Goal: Task Accomplishment & Management: Complete application form

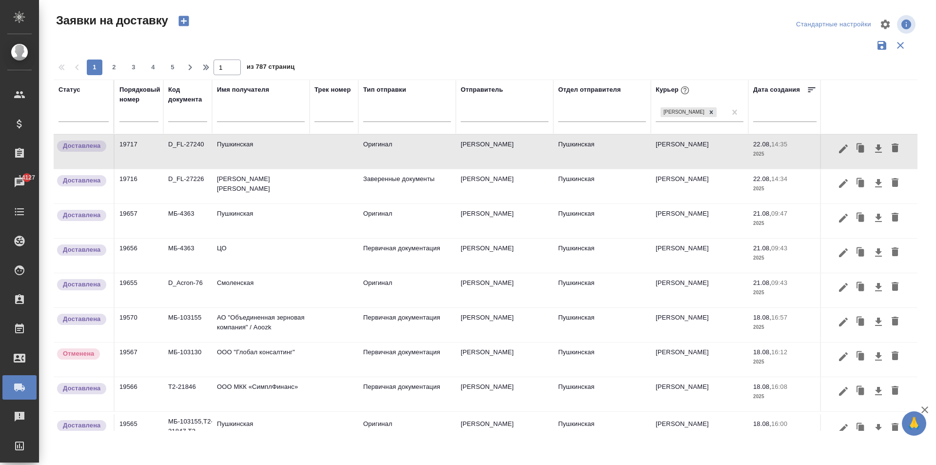
click at [242, 118] on input "text" at bounding box center [261, 115] width 88 height 12
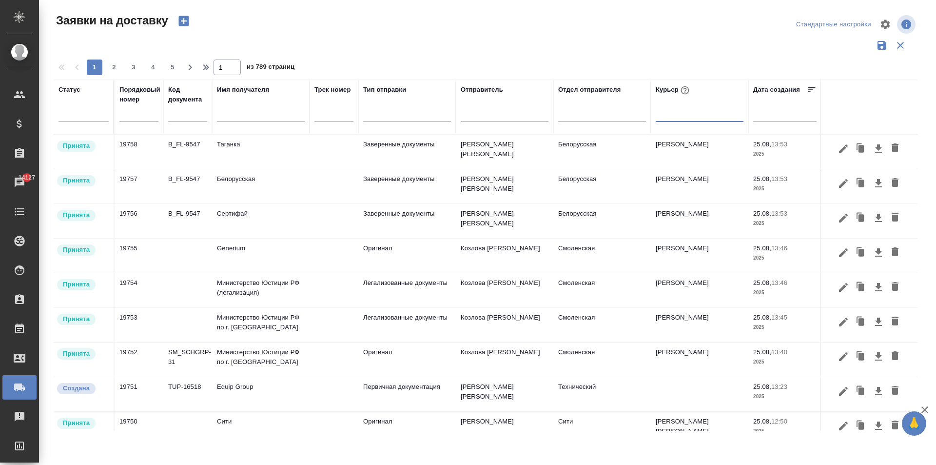
click at [238, 114] on input "text" at bounding box center [261, 115] width 88 height 12
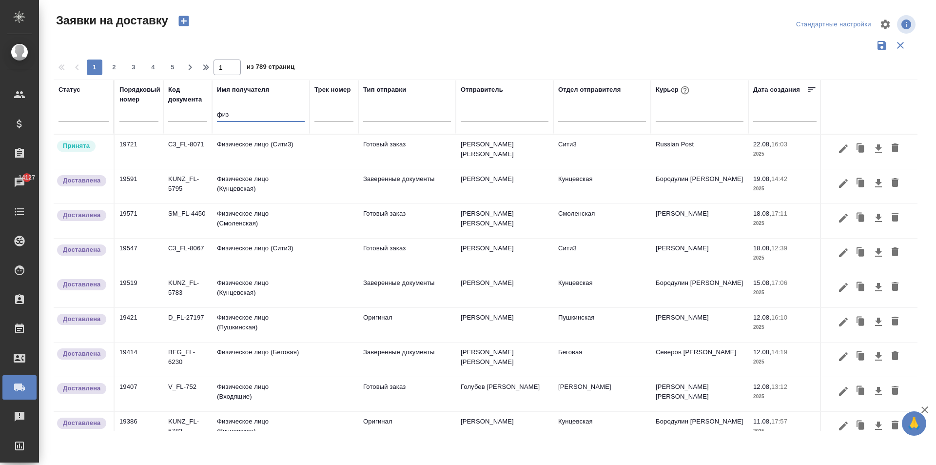
type input "физ"
click at [264, 329] on td "Физическое лицо (Пушкинская)" at bounding box center [261, 325] width 98 height 34
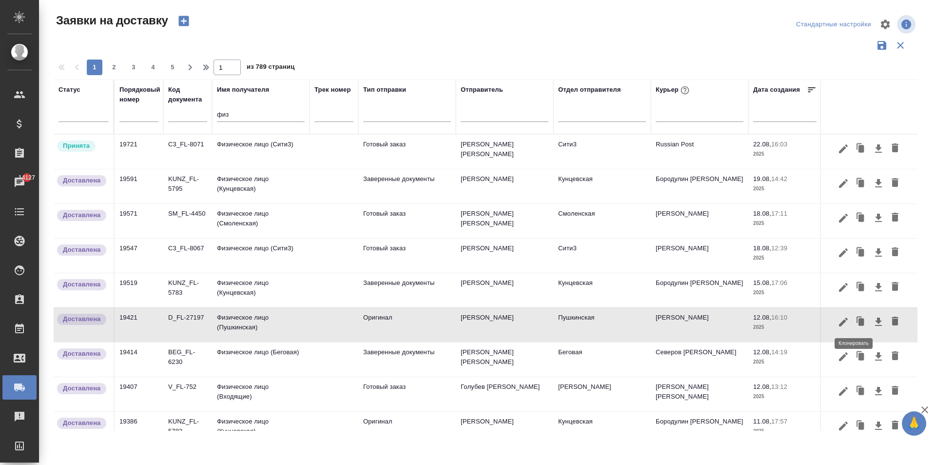
click at [859, 320] on icon "button" at bounding box center [862, 321] width 6 height 7
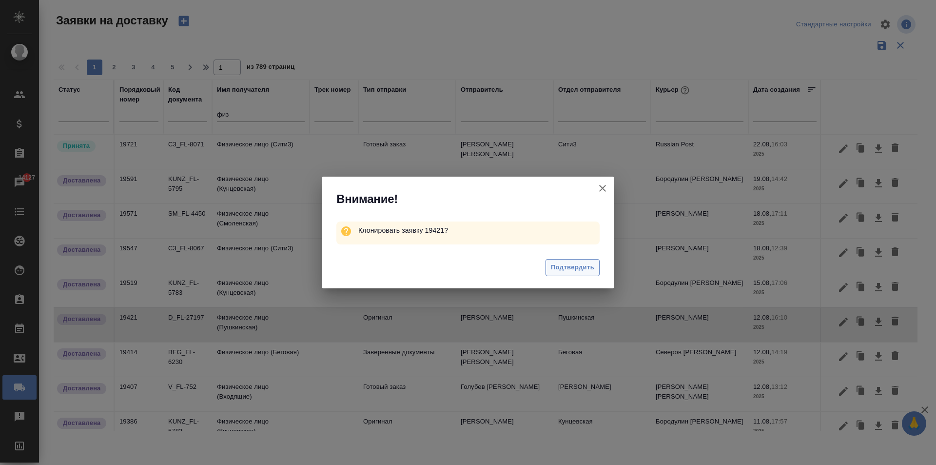
click at [558, 266] on span "Подтвердить" at bounding box center [572, 267] width 43 height 11
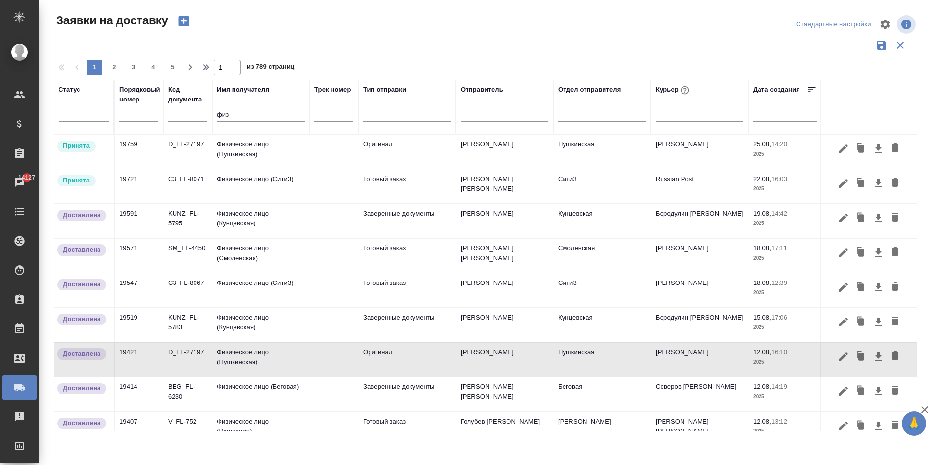
click at [258, 152] on td "Физическое лицо (Пушкинская)" at bounding box center [261, 152] width 98 height 34
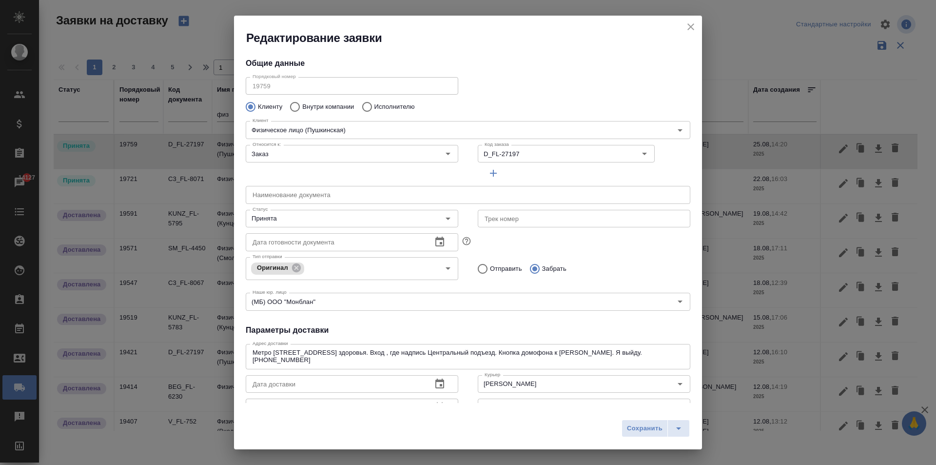
type input "Пушкинская"
type input "[PERSON_NAME]"
click at [524, 389] on input "[PERSON_NAME]" at bounding box center [568, 384] width 174 height 12
type input "Наталия от [PERSON_NAME]"
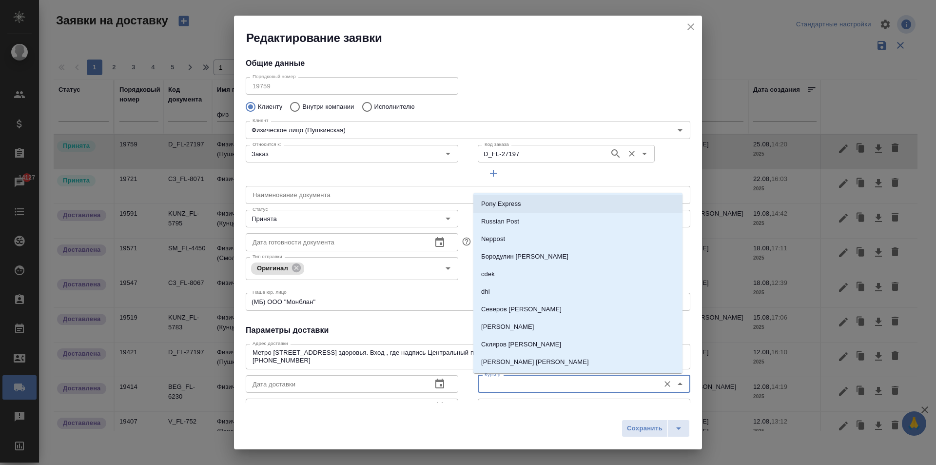
click at [512, 150] on input "D_FL-27197" at bounding box center [543, 154] width 124 height 12
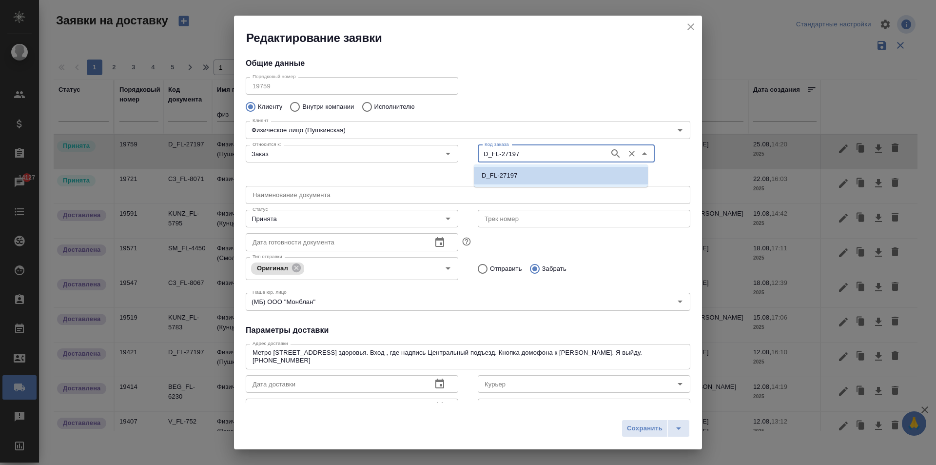
paste input "236"
type input "D_FL-27236"
click at [512, 171] on p "D_FL-27236" at bounding box center [500, 176] width 36 height 10
type input "D_FL-27236"
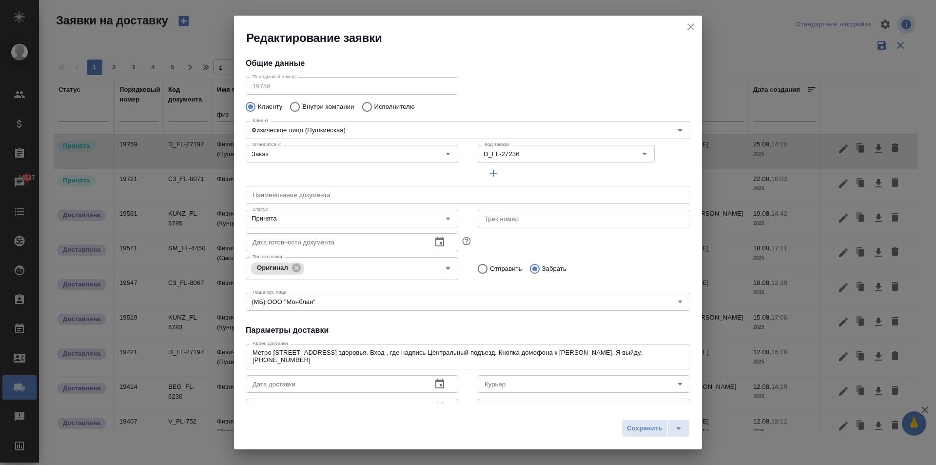
click at [489, 108] on div "Клиент Физическое лицо (Пушкинская) Клиент" at bounding box center [468, 128] width 464 height 43
click at [389, 218] on input "Принята" at bounding box center [336, 219] width 174 height 12
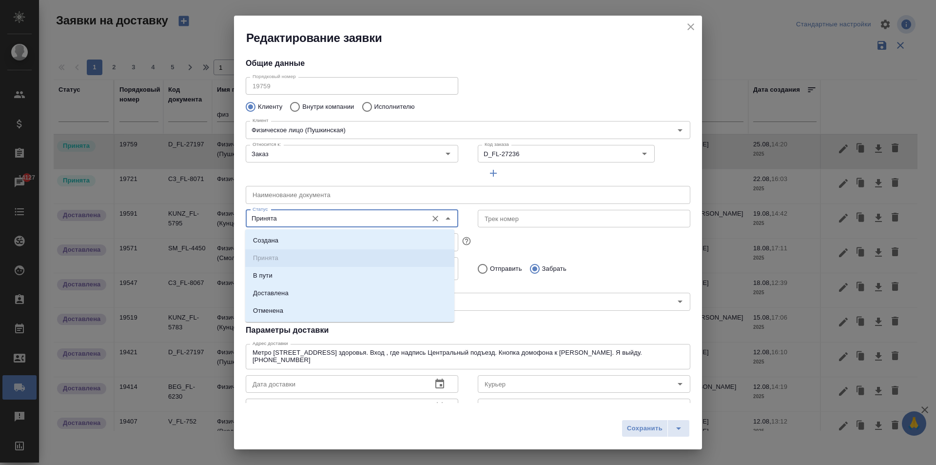
click at [389, 218] on input "Принята" at bounding box center [336, 219] width 174 height 12
click at [568, 253] on div "Тип отправки Оригинал Тип отправки Отправить Забрать" at bounding box center [468, 267] width 464 height 48
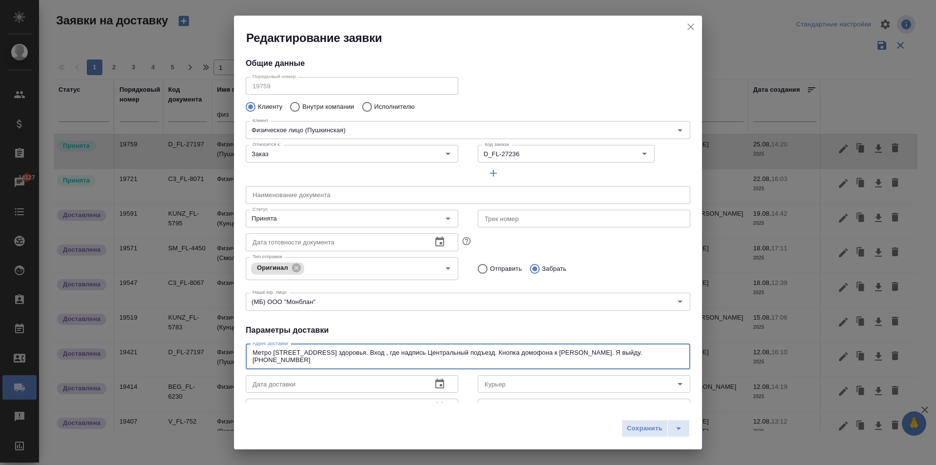
drag, startPoint x: 386, startPoint y: 357, endPoint x: 239, endPoint y: 333, distance: 148.8
click at [239, 333] on div "Общие данные Порядковый номер 19759 Порядковый номер Клиенту Внутри компании Ис…" at bounding box center [468, 224] width 468 height 357
click at [439, 384] on icon "button" at bounding box center [440, 384] width 12 height 12
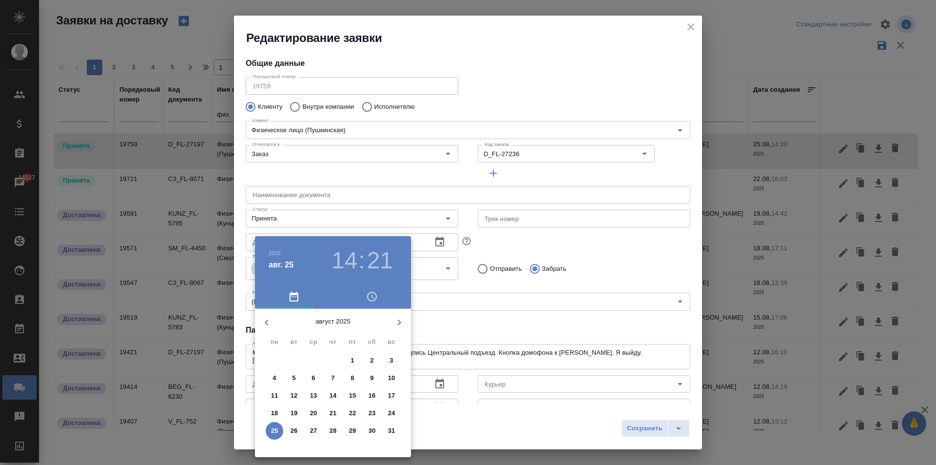
click at [290, 431] on span "26" at bounding box center [294, 431] width 18 height 10
type input "[DATE] 14:21"
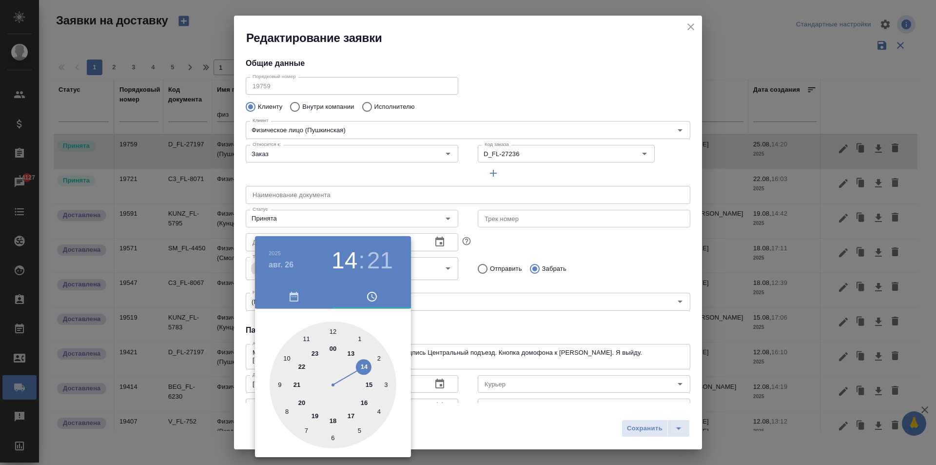
click at [487, 332] on div at bounding box center [468, 232] width 936 height 465
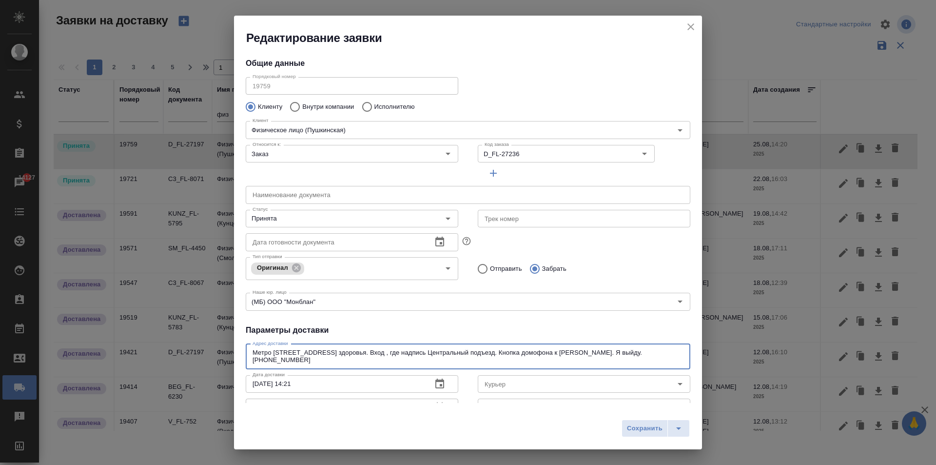
drag, startPoint x: 402, startPoint y: 358, endPoint x: 234, endPoint y: 330, distance: 171.1
click at [234, 330] on div "Редактирование заявки Общие данные Порядковый номер 19759 Порядковый номер Клие…" at bounding box center [468, 232] width 936 height 465
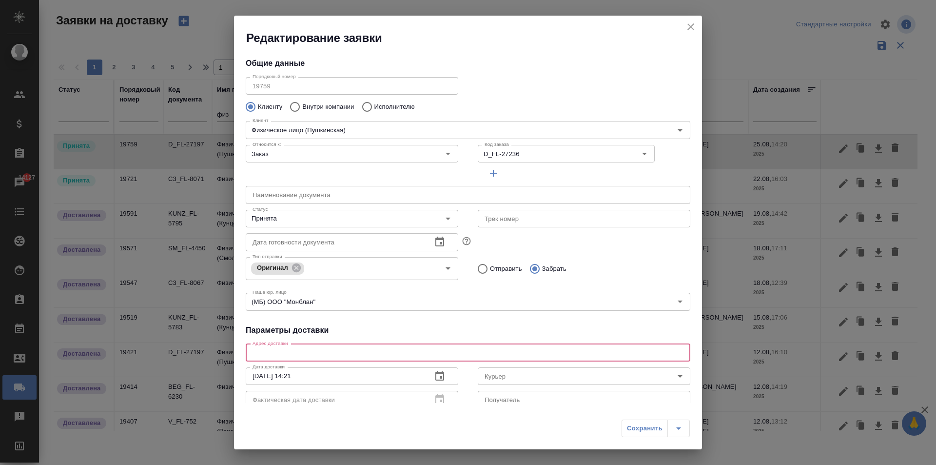
click at [435, 237] on icon "button" at bounding box center [440, 242] width 12 height 12
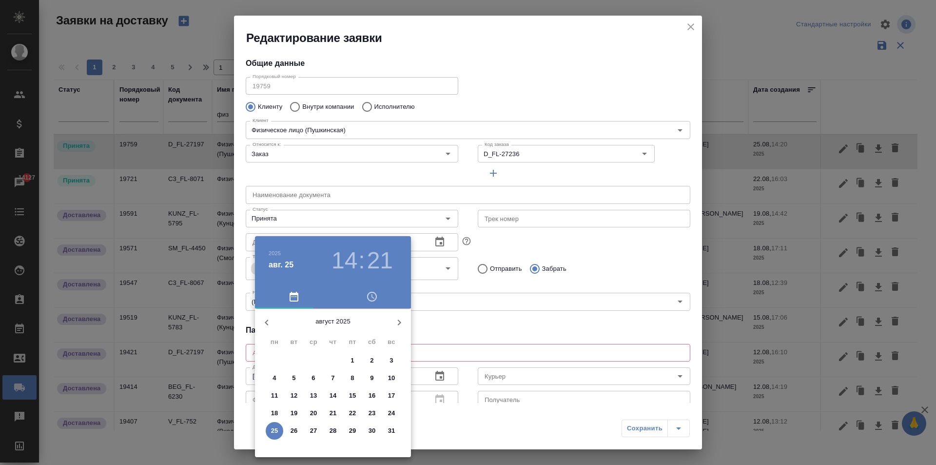
click at [529, 171] on div at bounding box center [468, 232] width 936 height 465
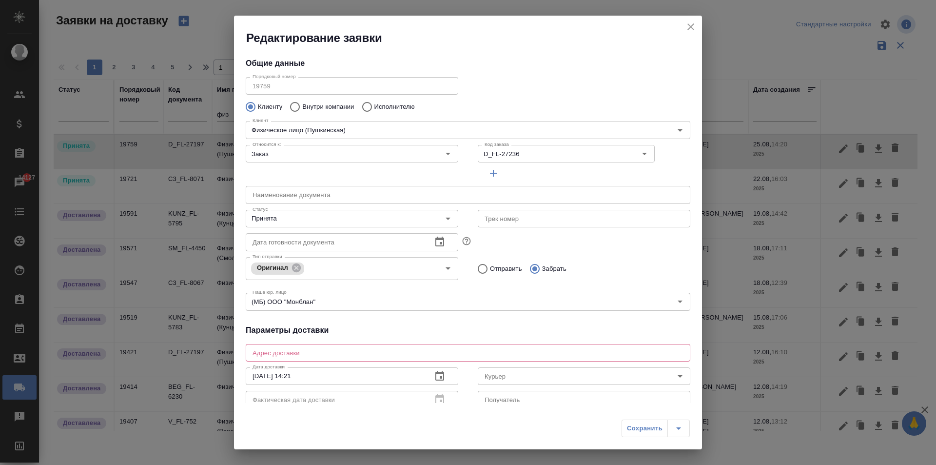
scroll to position [133, 0]
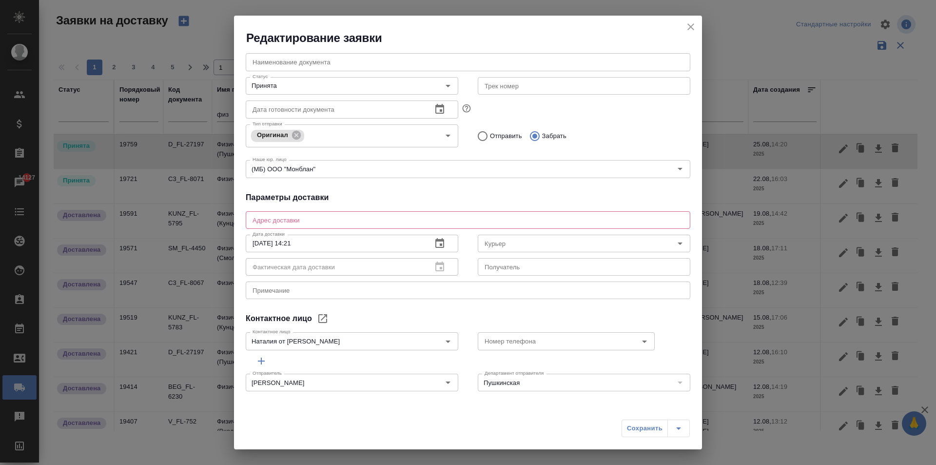
click at [280, 219] on textarea at bounding box center [468, 219] width 431 height 7
paste textarea "ул. [STREET_ADDRESS]. Единственный вход посередине здания. Казакова Олеся [PHON…"
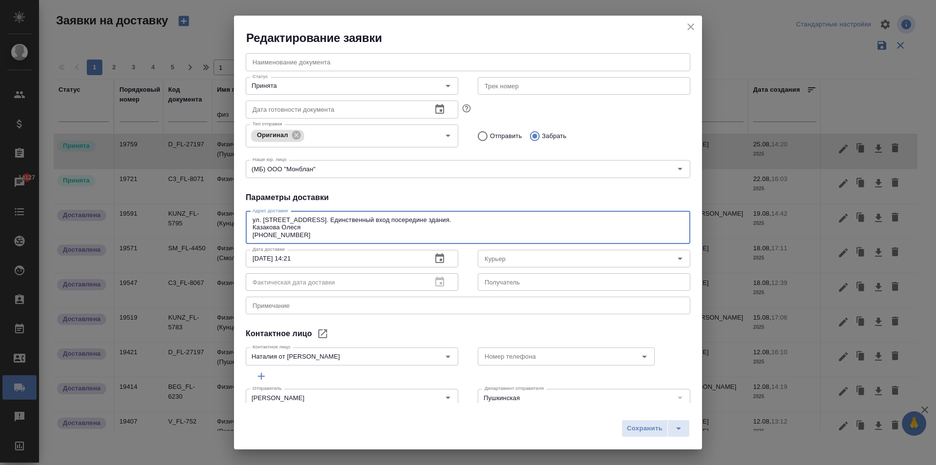
click at [255, 228] on textarea "ул. [STREET_ADDRESS]. Единственный вход посередине здания. Казакова Олеся [PHON…" at bounding box center [468, 227] width 431 height 22
drag, startPoint x: 303, startPoint y: 236, endPoint x: 242, endPoint y: 228, distance: 61.5
click at [242, 228] on div "Общие данные Порядковый номер 19759 Порядковый номер Клиенту Внутри компании Ис…" at bounding box center [468, 224] width 468 height 357
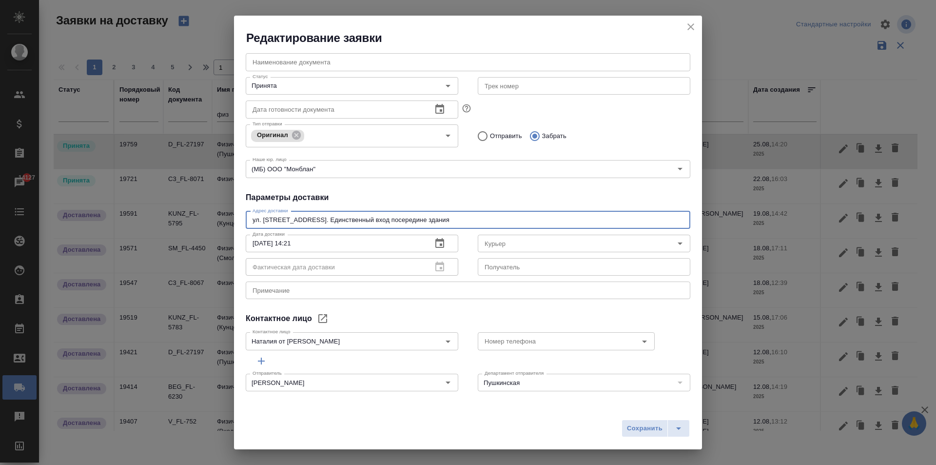
type textarea "ул. [STREET_ADDRESS]. Единственный вход посередине здания"
click at [276, 291] on textarea at bounding box center [468, 290] width 431 height 7
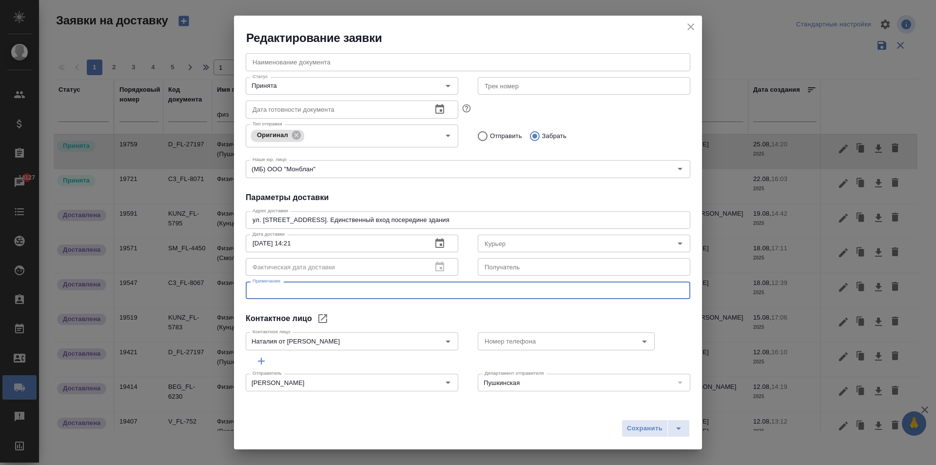
paste textarea "Казакова Олеся [PHONE_NUMBER]"
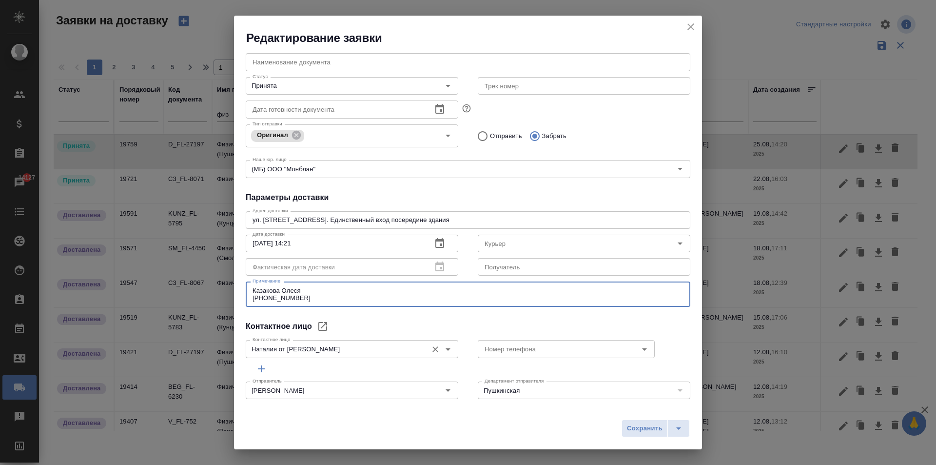
type textarea "Казакова Олеся [PHONE_NUMBER]"
click at [317, 348] on input "Наталия от [PERSON_NAME]" at bounding box center [336, 349] width 174 height 12
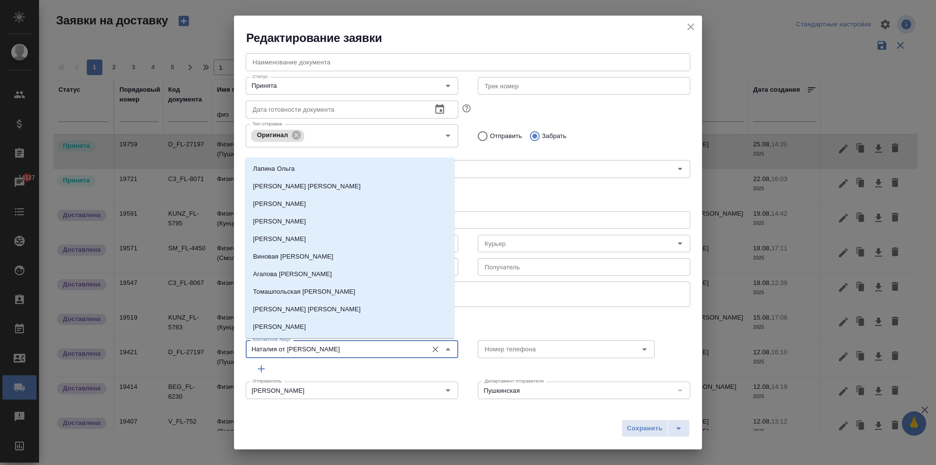
type input "п"
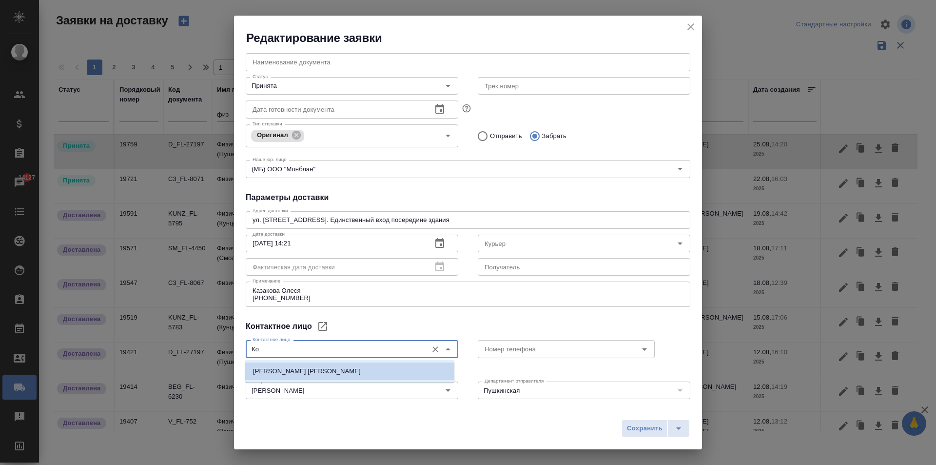
type input "[PERSON_NAME]"
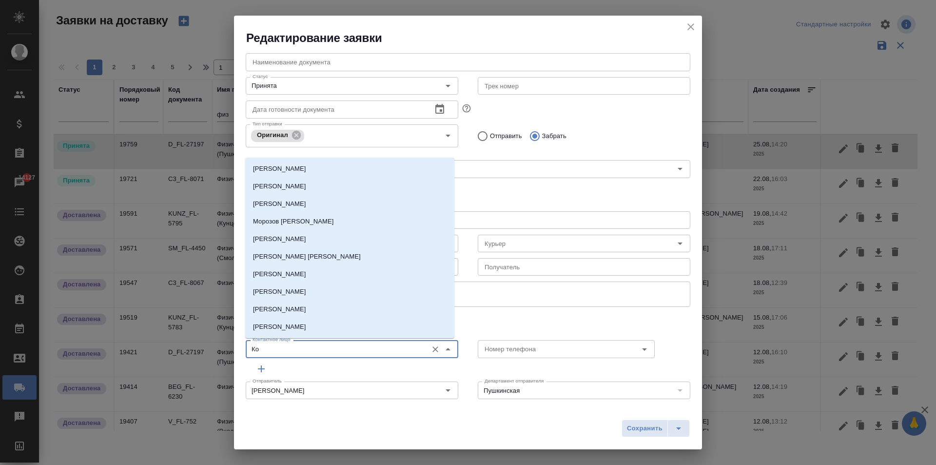
type input "[PERSON_NAME]"
type input "[PERSON_NAME] Владимирк"
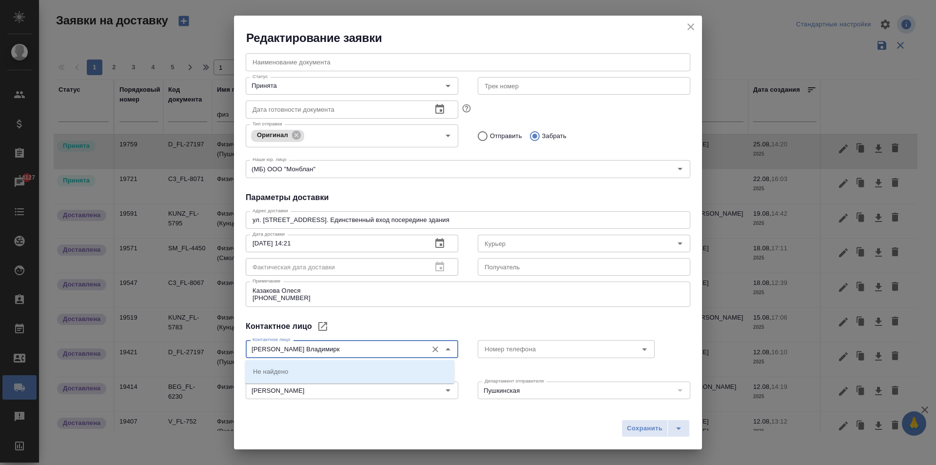
click at [323, 352] on input "[PERSON_NAME] Владимирк" at bounding box center [336, 349] width 174 height 12
click at [432, 350] on icon "Очистить" at bounding box center [435, 349] width 6 height 6
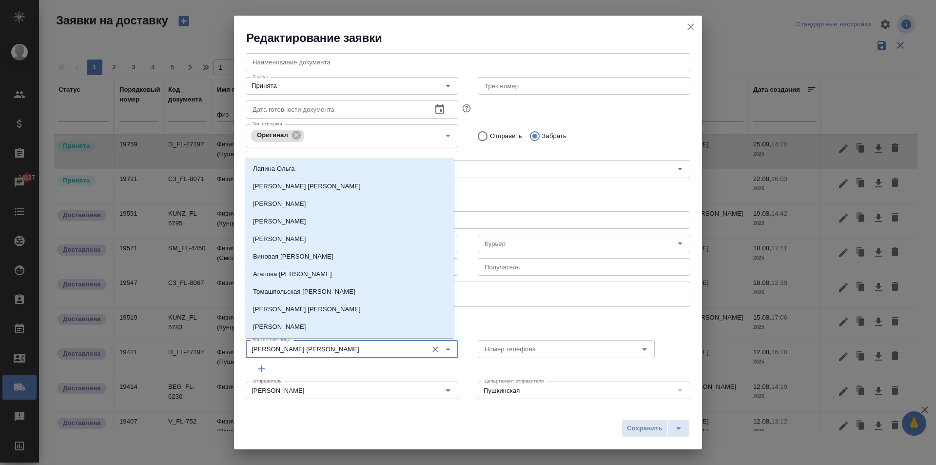
click at [321, 356] on div "[PERSON_NAME] [PERSON_NAME] лицо" at bounding box center [352, 349] width 213 height 18
type input "[PERSON_NAME] [PERSON_NAME]"
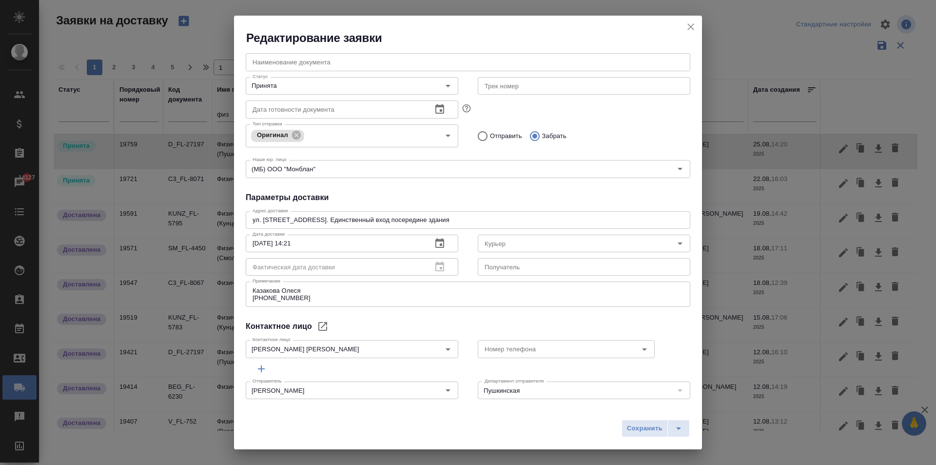
click at [485, 329] on div "Номер телефона Номер телефона" at bounding box center [584, 347] width 232 height 43
click at [334, 353] on input "[PERSON_NAME] [PERSON_NAME]" at bounding box center [336, 349] width 174 height 12
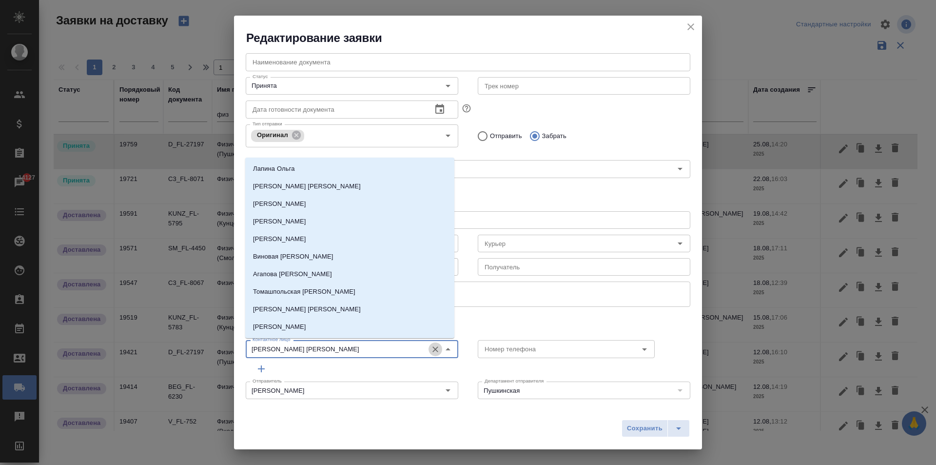
click at [431, 351] on icon "Очистить" at bounding box center [436, 349] width 10 height 10
click at [320, 351] on input "[PERSON_NAME] [PERSON_NAME]" at bounding box center [336, 349] width 174 height 12
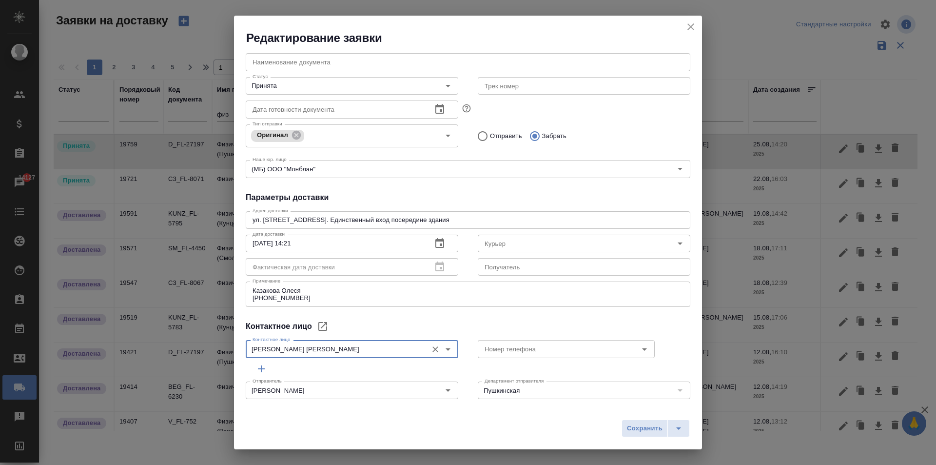
click at [305, 347] on input "[PERSON_NAME] [PERSON_NAME]" at bounding box center [336, 349] width 174 height 12
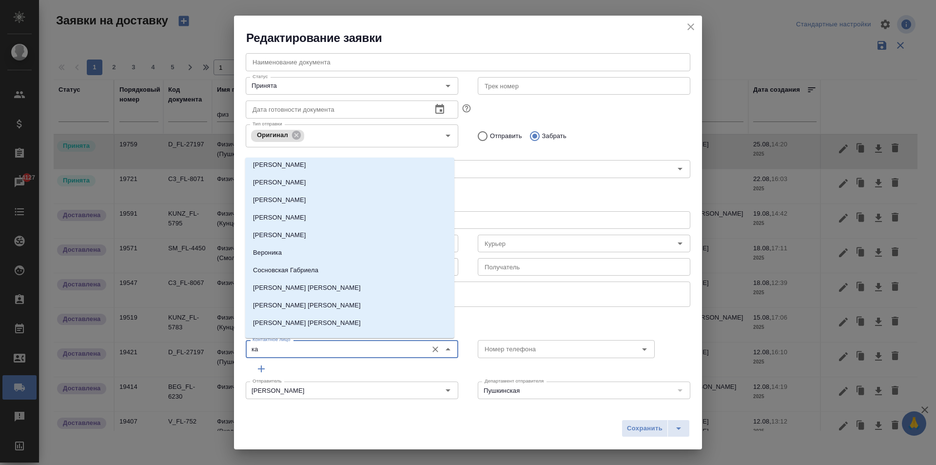
scroll to position [0, 0]
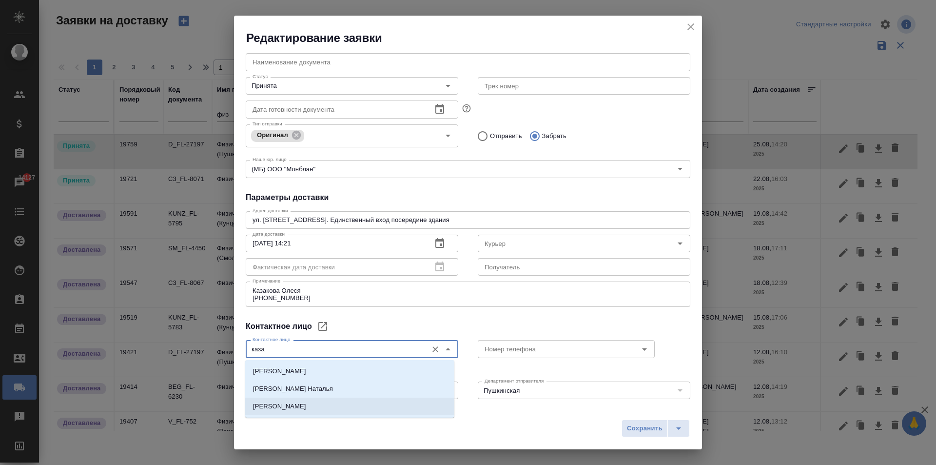
click at [293, 397] on li "[PERSON_NAME]" at bounding box center [349, 406] width 209 height 18
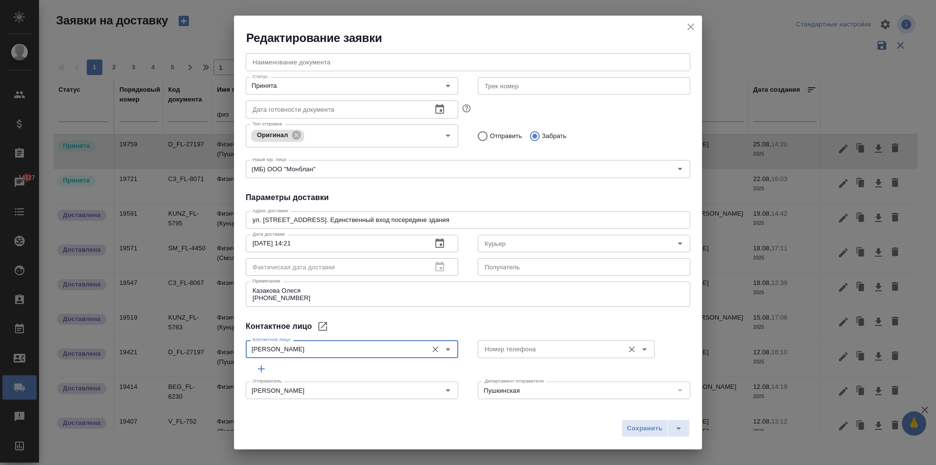
click at [524, 356] on div "Номер телефона" at bounding box center [566, 349] width 177 height 18
type input "[PERSON_NAME]"
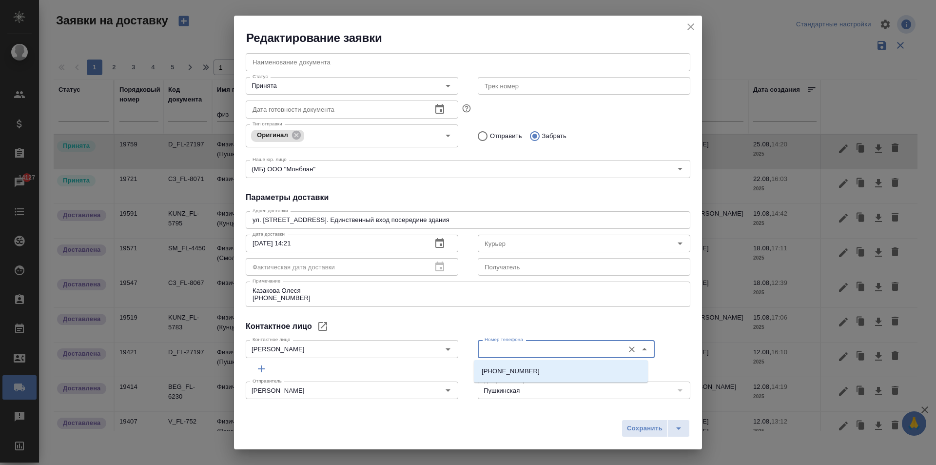
click at [500, 351] on input "Номер телефона" at bounding box center [550, 349] width 138 height 12
click at [511, 369] on p "[PHONE_NUMBER]" at bounding box center [511, 371] width 58 height 10
type input "[PHONE_NUMBER]"
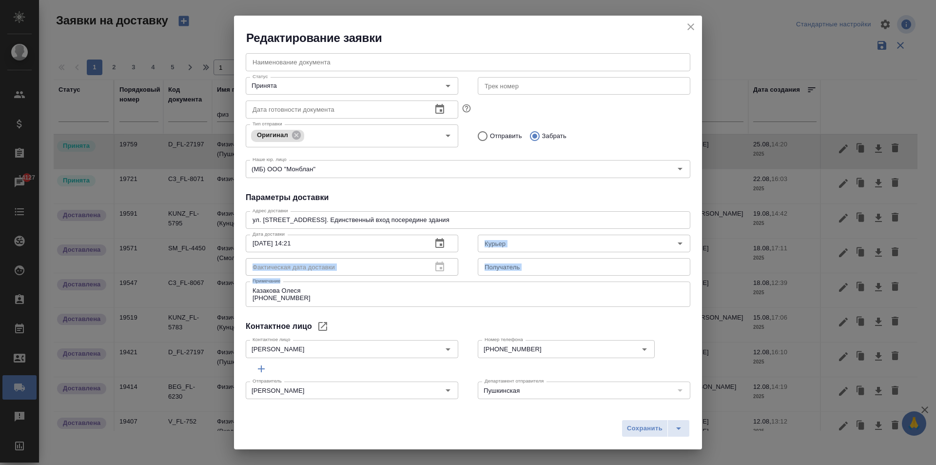
drag, startPoint x: 302, startPoint y: 303, endPoint x: 176, endPoint y: 276, distance: 128.5
click at [179, 278] on div "Редактирование заявки Общие данные Порядковый номер 19759 Порядковый номер Клие…" at bounding box center [468, 232] width 936 height 465
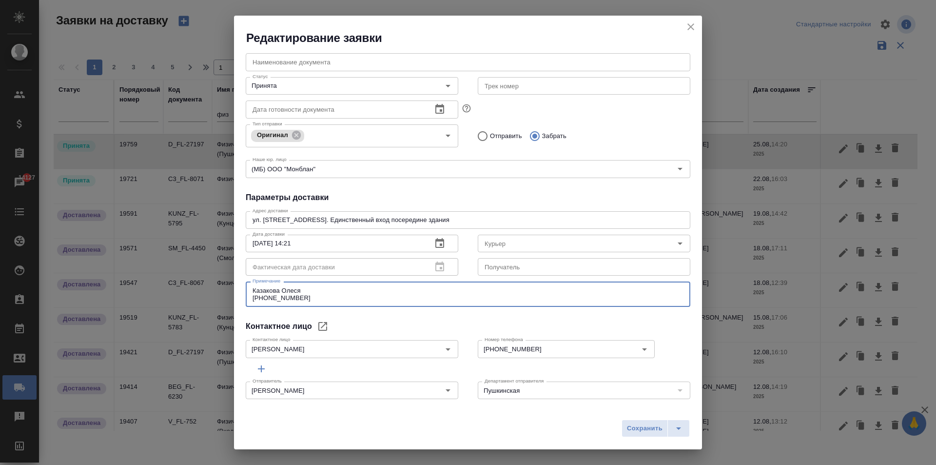
click at [302, 289] on textarea "Казакова Олеся [PHONE_NUMBER]" at bounding box center [468, 294] width 431 height 15
drag, startPoint x: 296, startPoint y: 301, endPoint x: 196, endPoint y: 278, distance: 102.4
click at [198, 278] on div "Редактирование заявки Общие данные Порядковый номер 19759 Порядковый номер Клие…" at bounding box center [468, 232] width 936 height 465
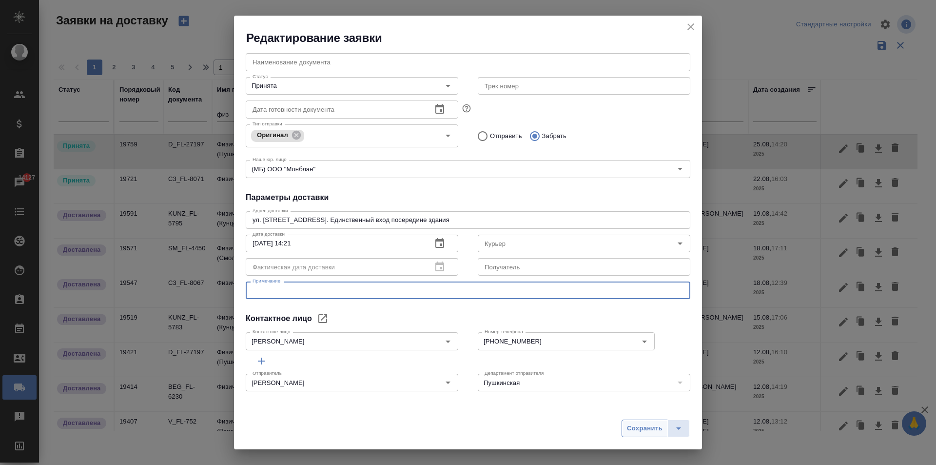
click at [645, 430] on span "Сохранить" at bounding box center [645, 428] width 36 height 11
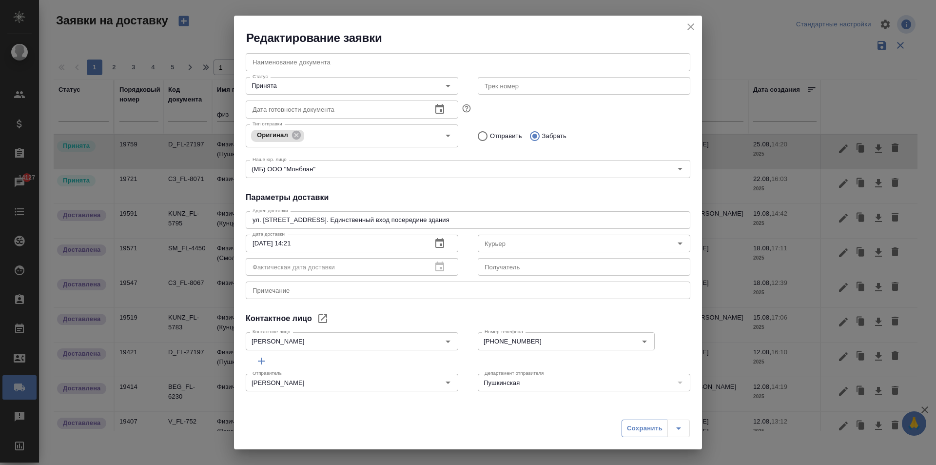
type textarea "Метро [STREET_ADDRESS] здоровья. Вход , где надпись Центральный подъезд. Кнопка…"
type input "[PERSON_NAME]"
type input "Наталия от [PERSON_NAME]"
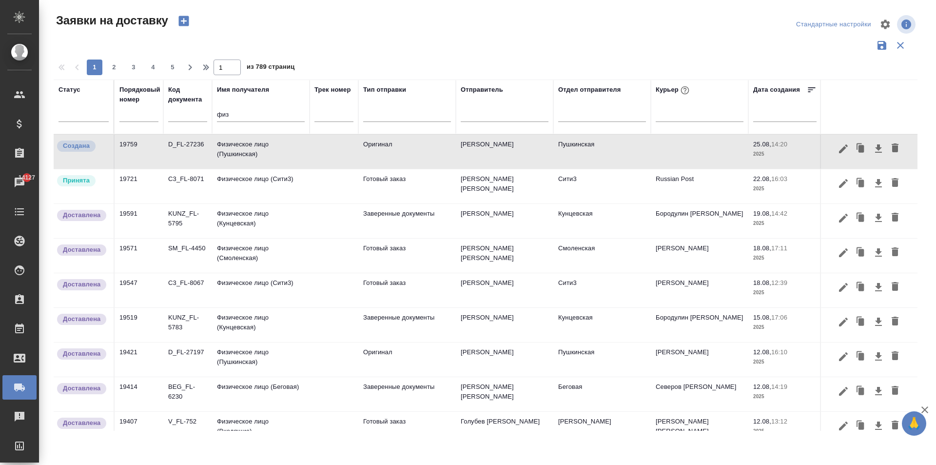
click at [256, 148] on td "Физическое лицо (Пушкинская)" at bounding box center [261, 152] width 98 height 34
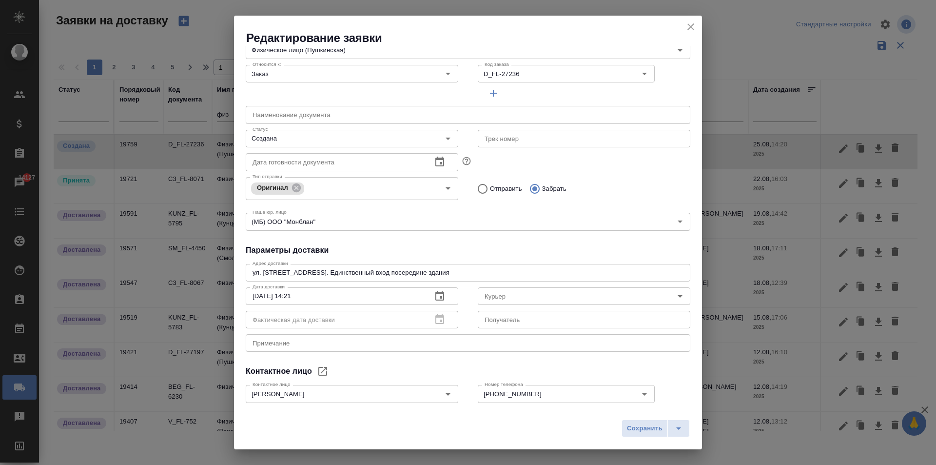
scroll to position [133, 0]
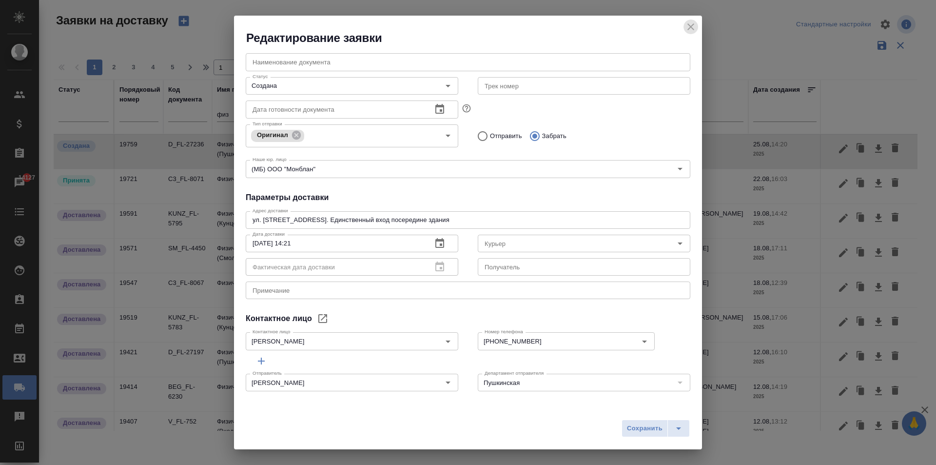
click at [694, 24] on icon "close" at bounding box center [690, 26] width 7 height 7
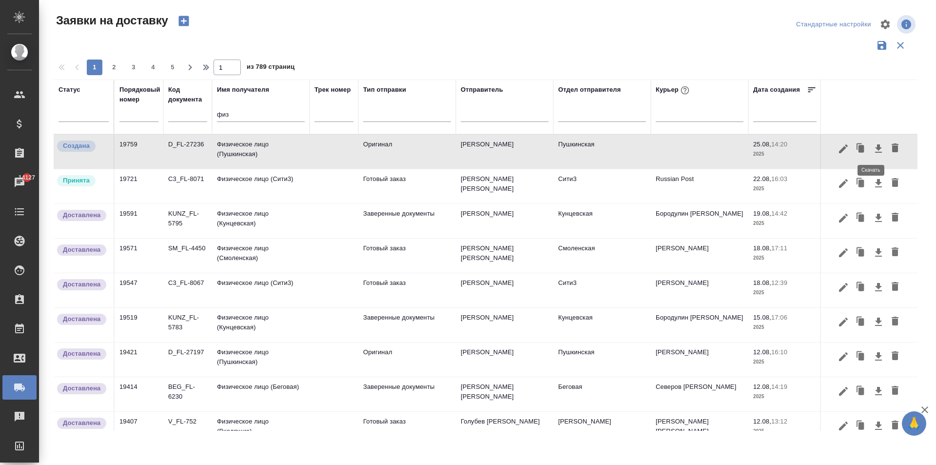
click at [875, 148] on icon "button" at bounding box center [878, 148] width 7 height 8
click at [277, 149] on td "Физическое лицо (Пушкинская)" at bounding box center [261, 152] width 98 height 34
